Goal: Use online tool/utility

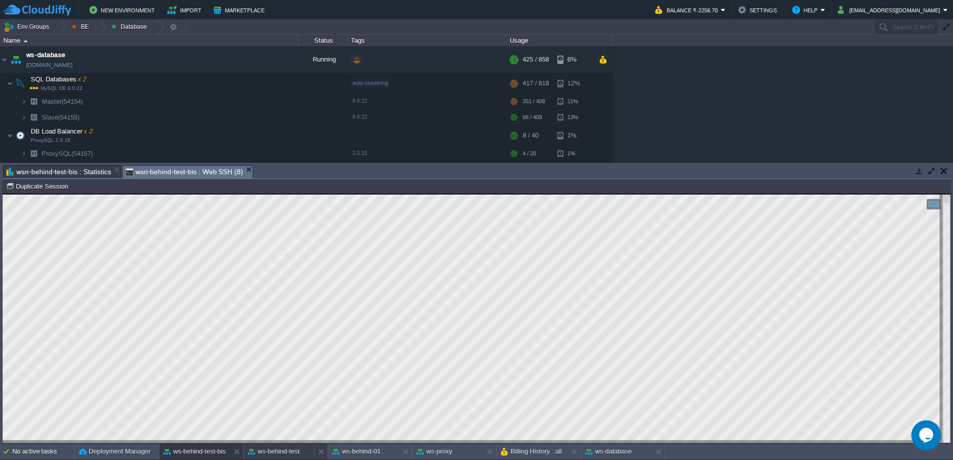
click at [279, 451] on button "ws-behind-test" at bounding box center [274, 452] width 52 height 10
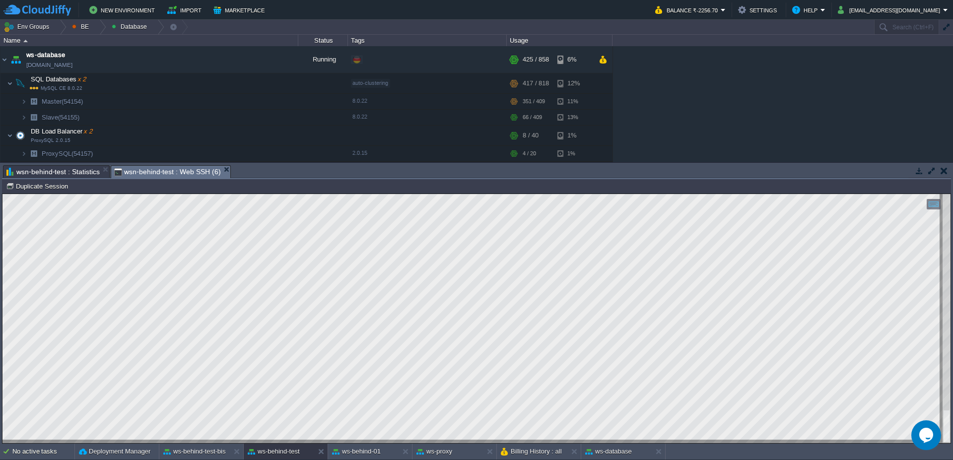
type textarea "PNVAwpQuindicineImportAbstractParser"
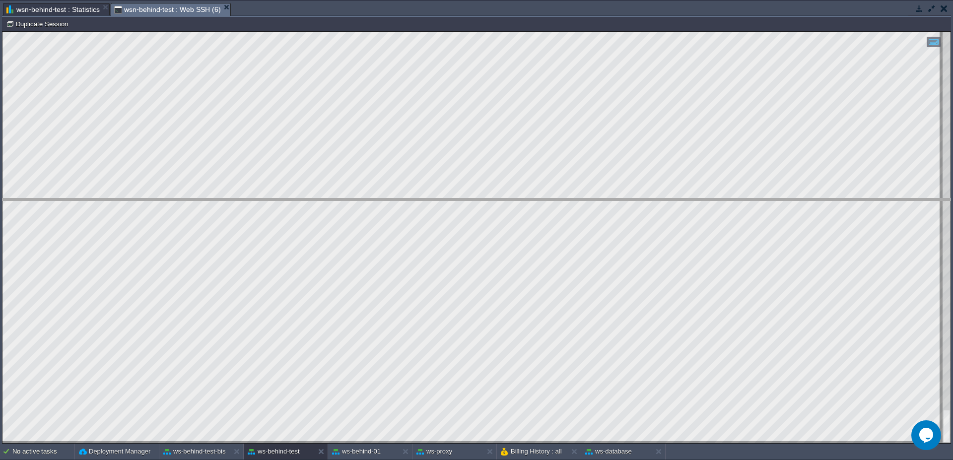
drag, startPoint x: 595, startPoint y: 14, endPoint x: 584, endPoint y: 210, distance: 196.4
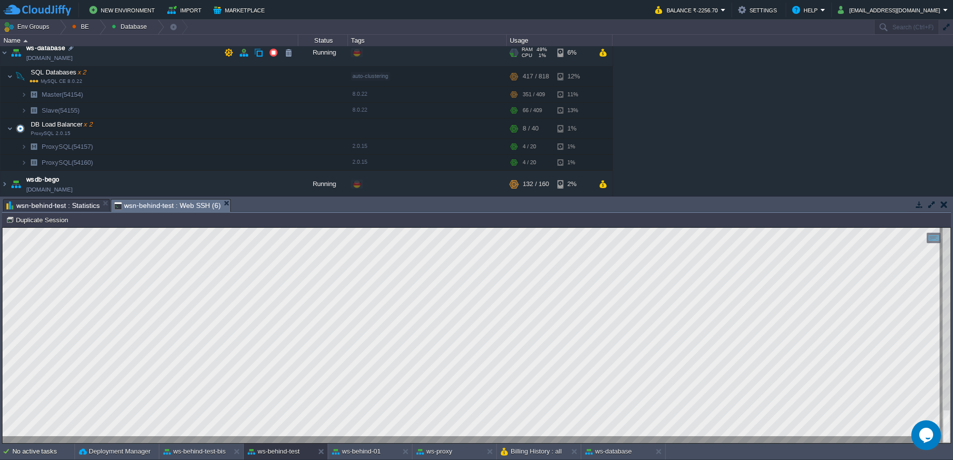
scroll to position [9, 0]
click at [5, 186] on img at bounding box center [4, 182] width 8 height 27
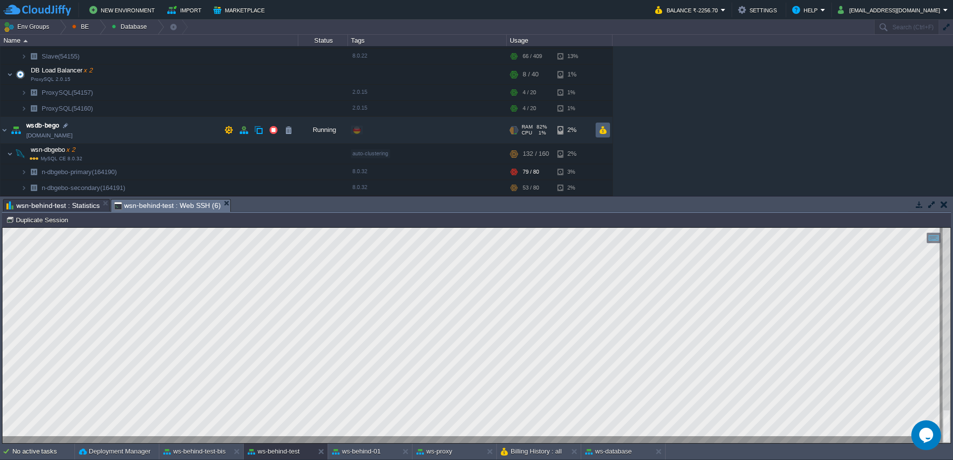
click at [605, 129] on button "button" at bounding box center [603, 130] width 8 height 9
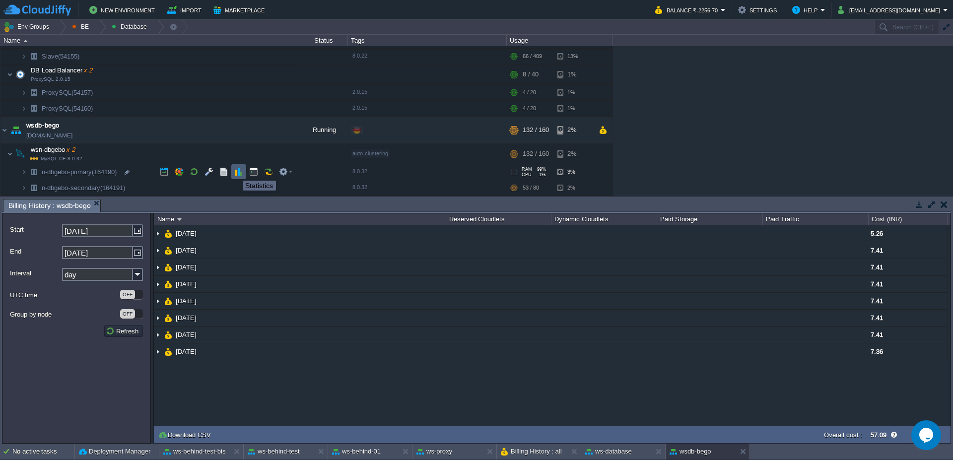
click at [242, 172] on button "button" at bounding box center [238, 171] width 9 height 9
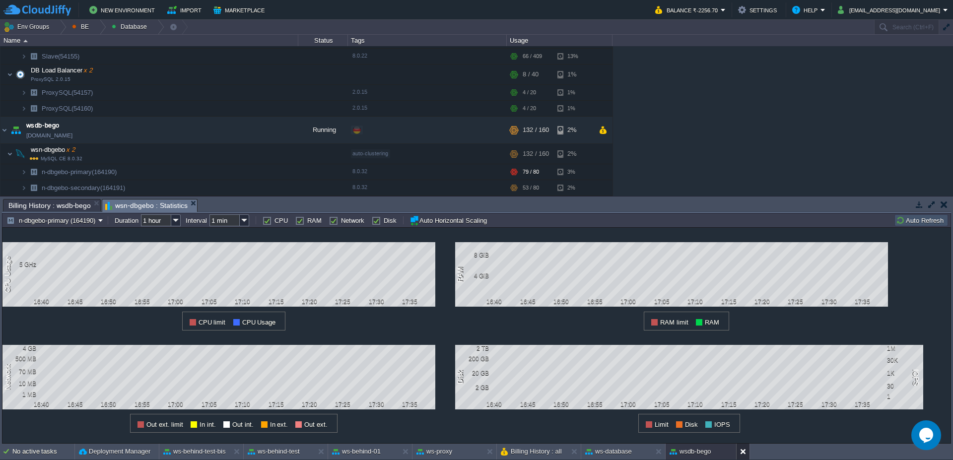
click at [742, 447] on button at bounding box center [745, 452] width 10 height 10
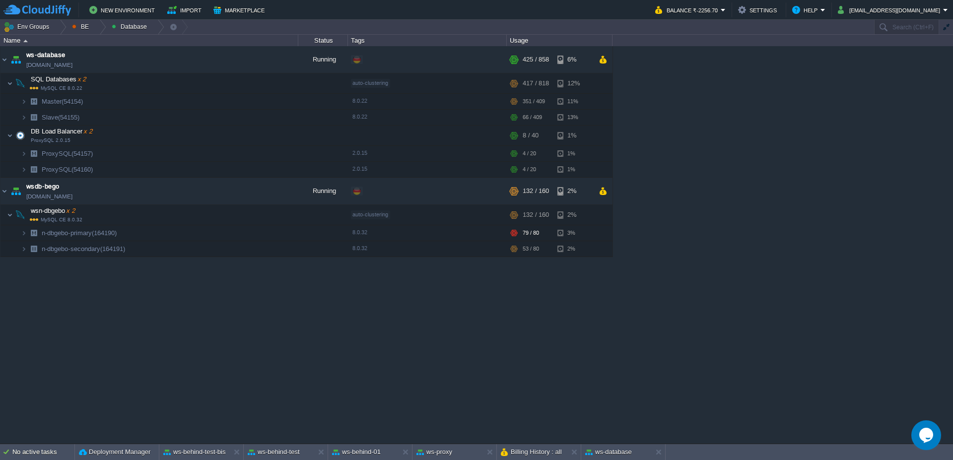
scroll to position [0, 0]
click at [612, 452] on button "ws-database" at bounding box center [608, 452] width 47 height 10
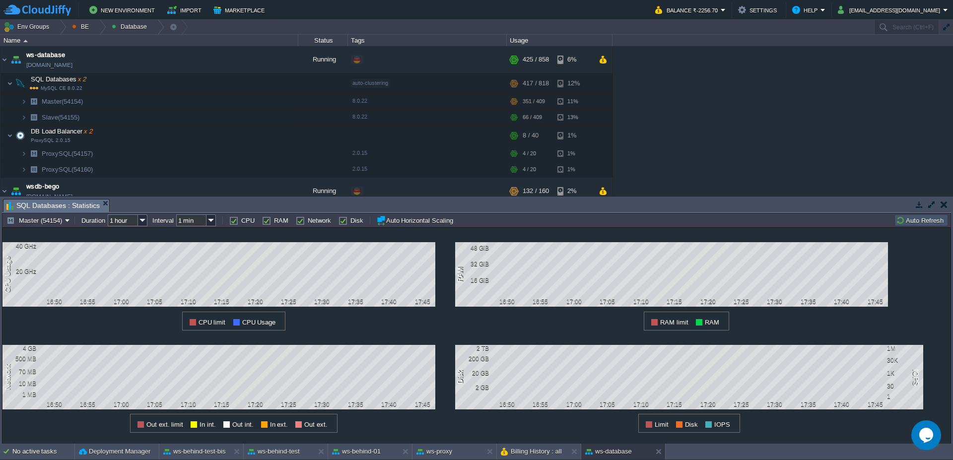
click at [913, 221] on button "Auto Refresh" at bounding box center [921, 220] width 51 height 9
